Goal: Task Accomplishment & Management: Complete application form

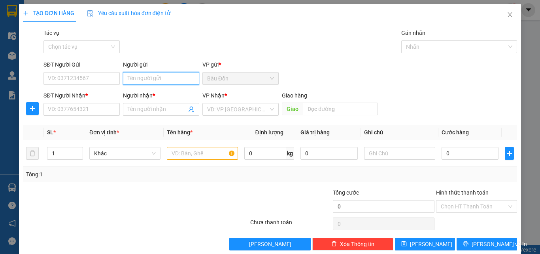
click at [133, 78] on input "Người gửi" at bounding box center [161, 78] width 76 height 13
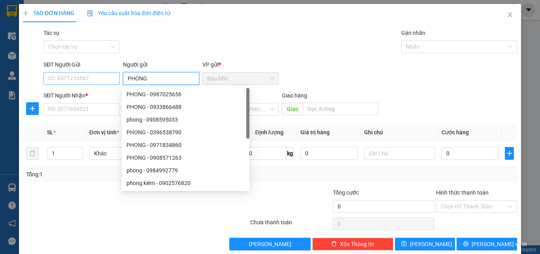
type input "PHONG"
click at [101, 82] on input "SĐT Người Gửi" at bounding box center [82, 78] width 76 height 13
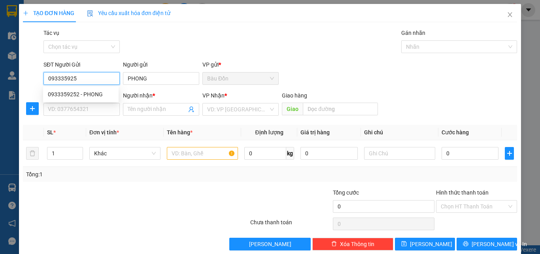
type input "0933359252"
click at [85, 98] on div "0933359252 - PHONG" at bounding box center [81, 94] width 76 height 13
type input "0865741757"
type input "NGỌC ÁNH"
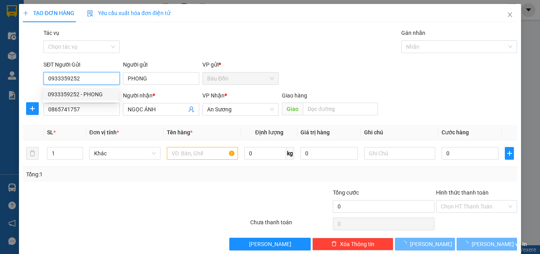
type input "30.000"
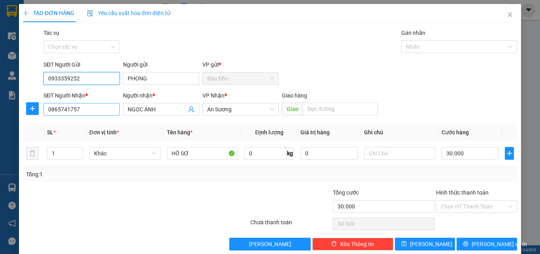
type input "0933359252"
drag, startPoint x: 88, startPoint y: 109, endPoint x: 28, endPoint y: 127, distance: 62.3
click at [31, 129] on div "Transit Pickup Surcharge Ids Transit Deliver Surcharge Ids Transit Deliver Surc…" at bounding box center [270, 139] width 494 height 222
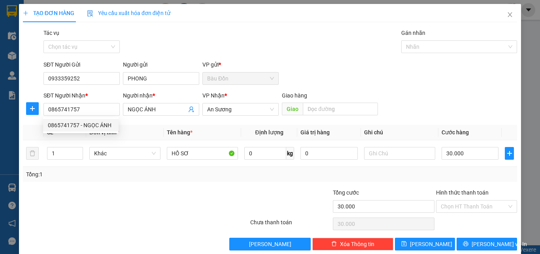
click at [101, 189] on div at bounding box center [94, 202] width 145 height 28
drag, startPoint x: 108, startPoint y: 108, endPoint x: 35, endPoint y: 108, distance: 73.2
click at [38, 110] on div "SĐT Người Nhận * 0865741757 Người nhận * NGỌC ÁNH VP Nhận * An Sương Giao hàn…" at bounding box center [270, 105] width 496 height 28
click at [95, 125] on div "0865741757 - NGỌC ÁNH" at bounding box center [81, 125] width 66 height 9
type input "0865741757"
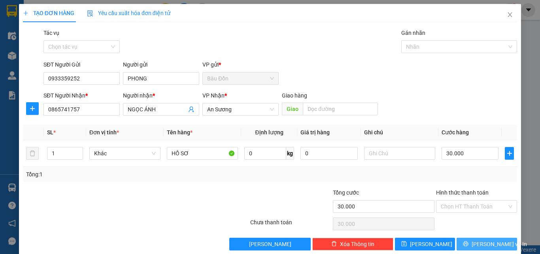
click at [484, 243] on span "[PERSON_NAME] và In" at bounding box center [499, 243] width 55 height 9
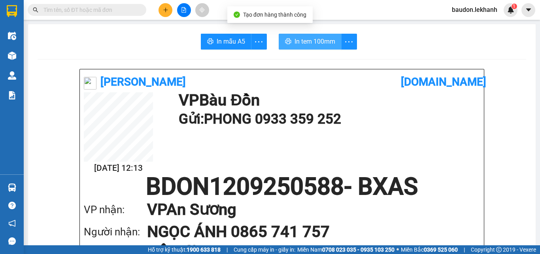
click at [297, 45] on span "In tem 100mm" at bounding box center [315, 41] width 41 height 10
